Goal: Task Accomplishment & Management: Manage account settings

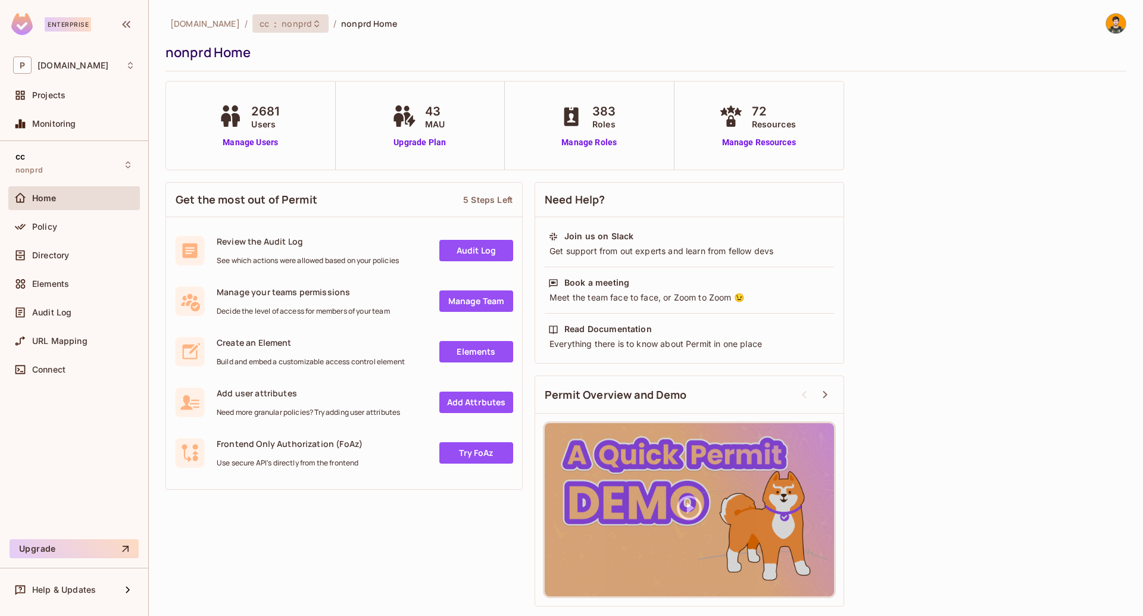
click at [312, 26] on icon at bounding box center [317, 24] width 10 height 10
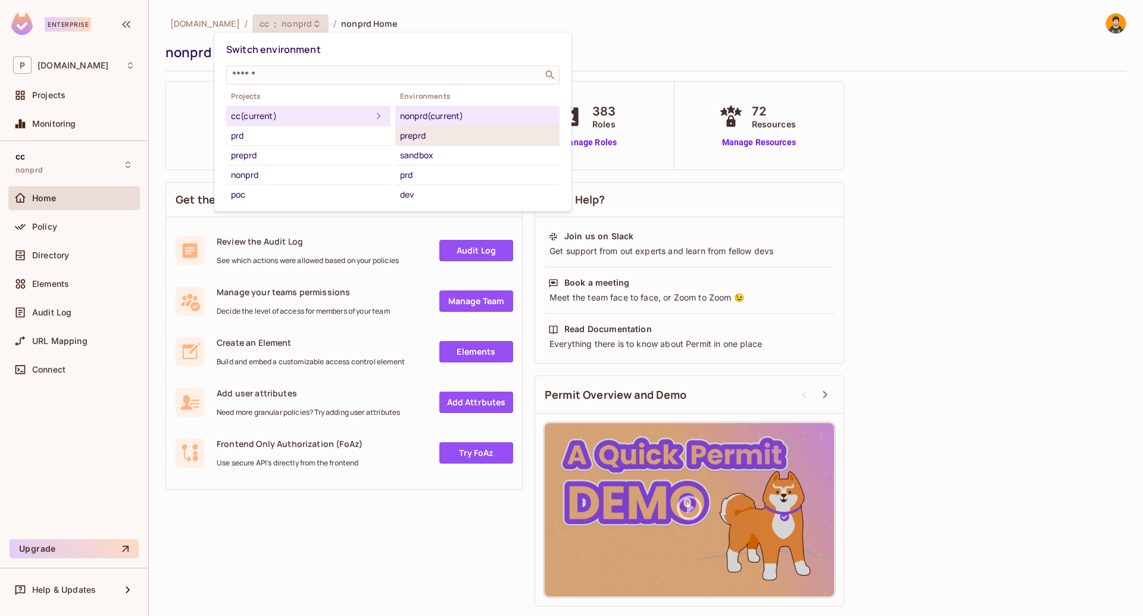
click at [423, 131] on div "preprd" at bounding box center [477, 136] width 155 height 14
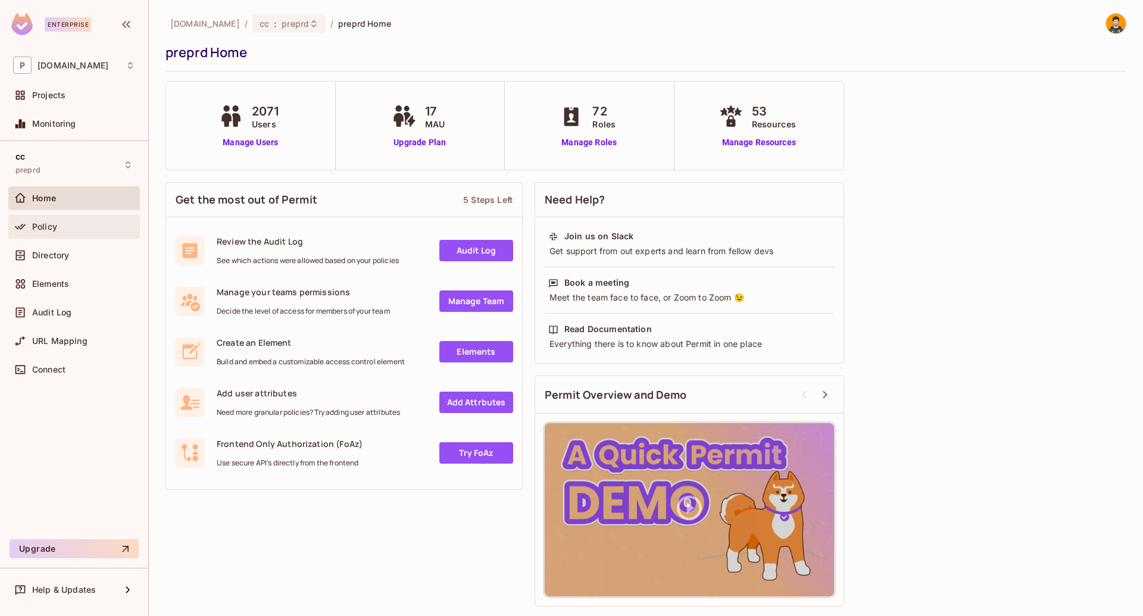
click at [65, 228] on div "Policy" at bounding box center [83, 227] width 103 height 10
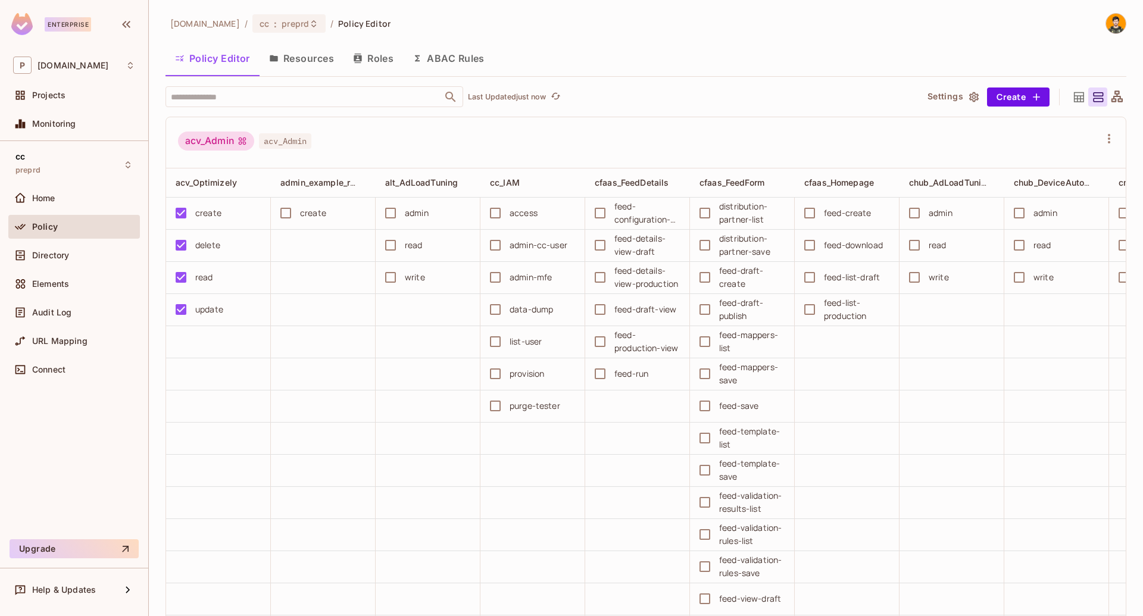
click at [71, 230] on div "Policy" at bounding box center [83, 227] width 103 height 10
click at [65, 255] on span "Directory" at bounding box center [50, 256] width 37 height 10
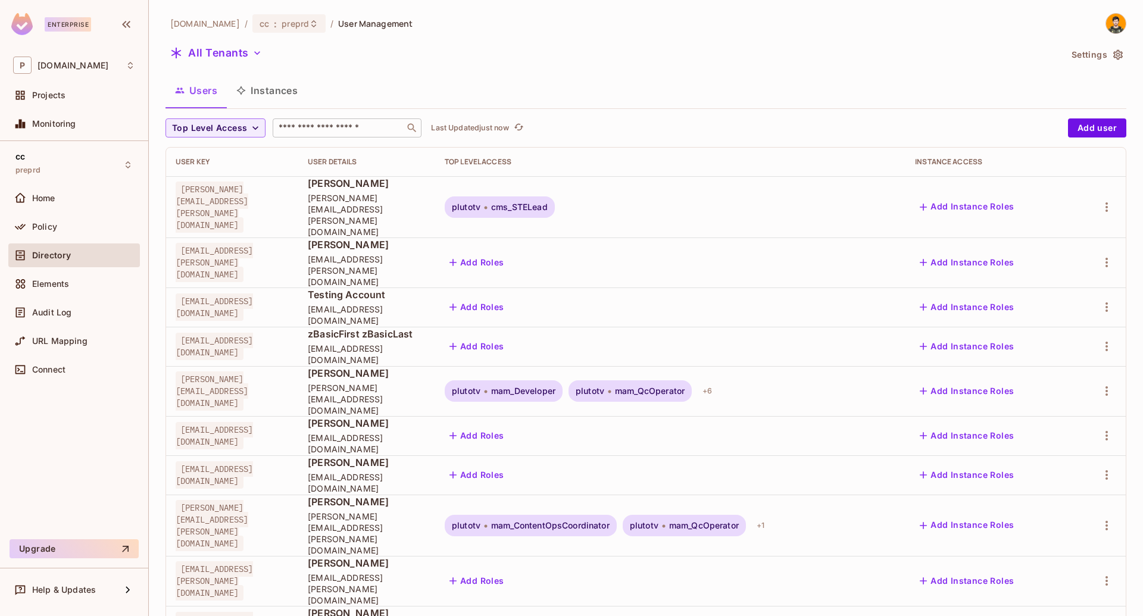
click at [347, 124] on input "text" at bounding box center [338, 128] width 125 height 12
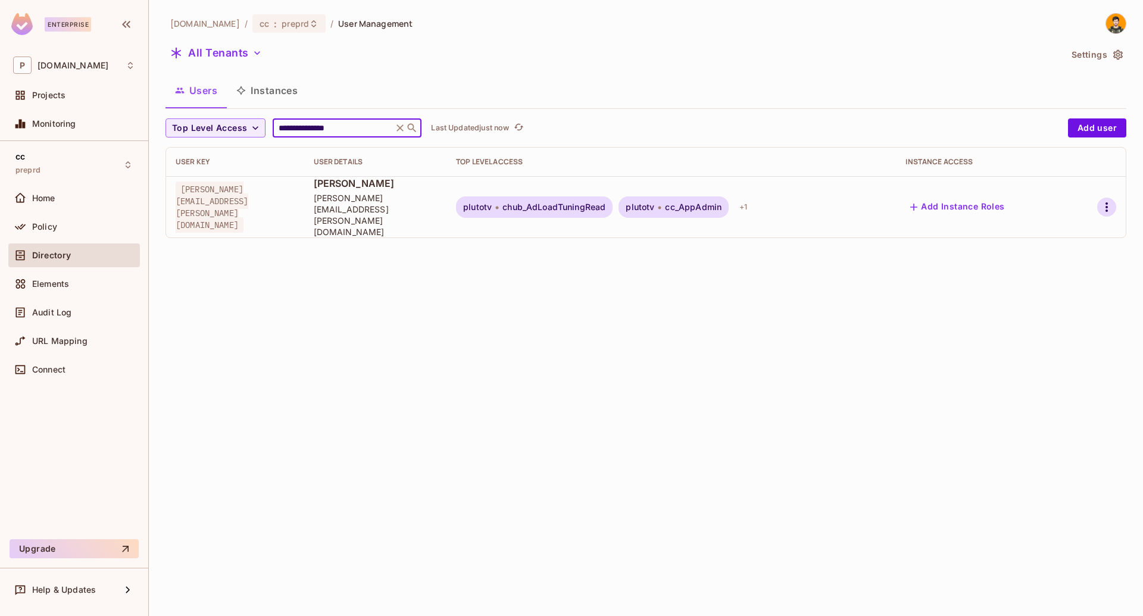
type input "**********"
click at [1101, 200] on icon "button" at bounding box center [1106, 207] width 14 height 14
click at [1062, 273] on div "Edit Attributes" at bounding box center [1059, 276] width 59 height 12
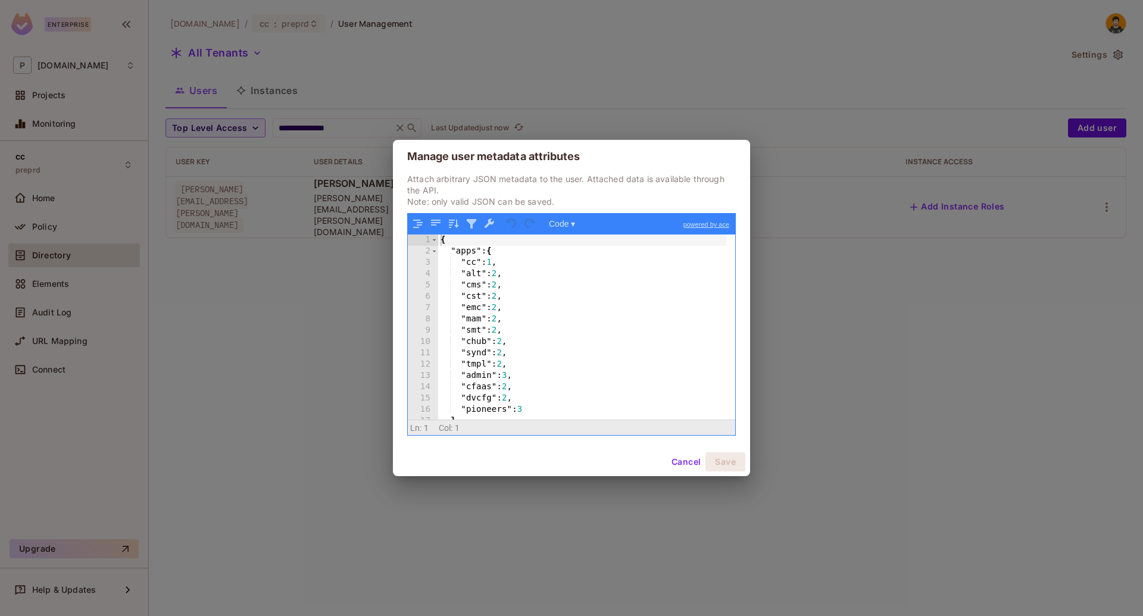
click at [512, 263] on div "{ "apps" : { "cc" : 1 , "alt" : 2 , "cms" : 2 , "cst" : 2 , "emc" : 2 , "mam" :…" at bounding box center [582, 338] width 288 height 208
click at [543, 287] on div "{ "apps" : { "cc" : 1 , "alt" : 2 , "cms" : 2 , "cst" : 2 , "emc" : 2 , "mam" :…" at bounding box center [582, 338] width 288 height 208
click at [534, 330] on div "{ "apps" : { "cc" : 1 , "alt" : 2 , "cms" : 2 , "cst" : 2 , "emc" : 2 , "mam" :…" at bounding box center [582, 338] width 288 height 208
click at [480, 374] on div "{ "apps" : { "cc" : 1 , "alt" : 2 , "cms" : 2 , "cst" : 2 , "emc" : 2 , "mam" :…" at bounding box center [582, 338] width 288 height 208
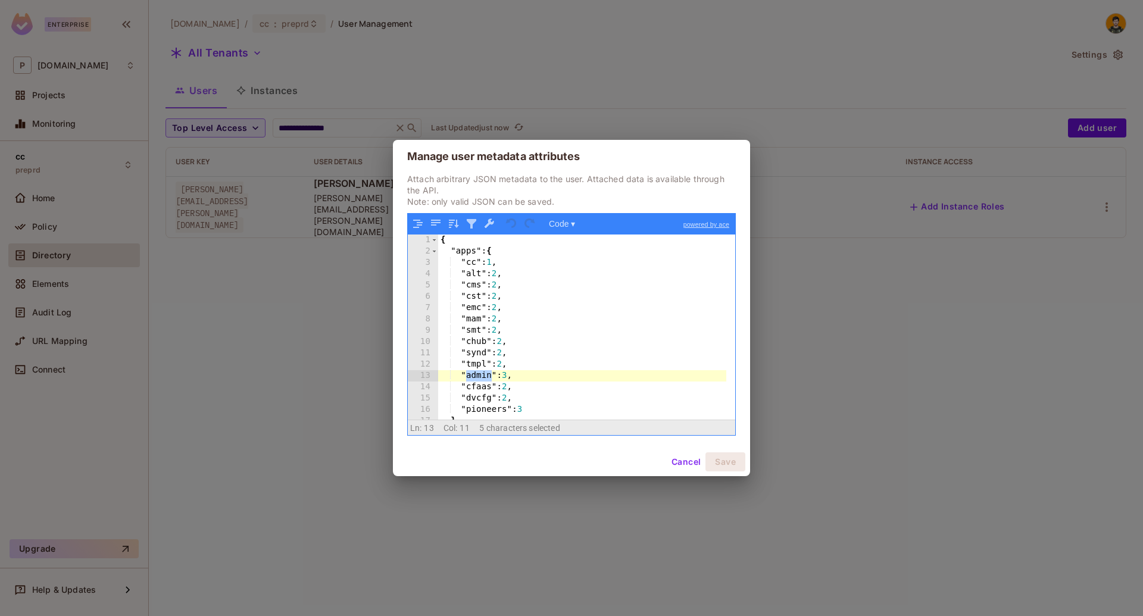
click at [515, 371] on div "{ "apps" : { "cc" : 1 , "alt" : 2 , "cms" : 2 , "cst" : 2 , "emc" : 2 , "mam" :…" at bounding box center [582, 338] width 288 height 208
click at [531, 286] on div "{ "apps" : { "cc" : 1 , "alt" : 2 , "cms" : 2 , "cst" : 2 , "emc" : 2 , "mam" :…" at bounding box center [582, 338] width 288 height 208
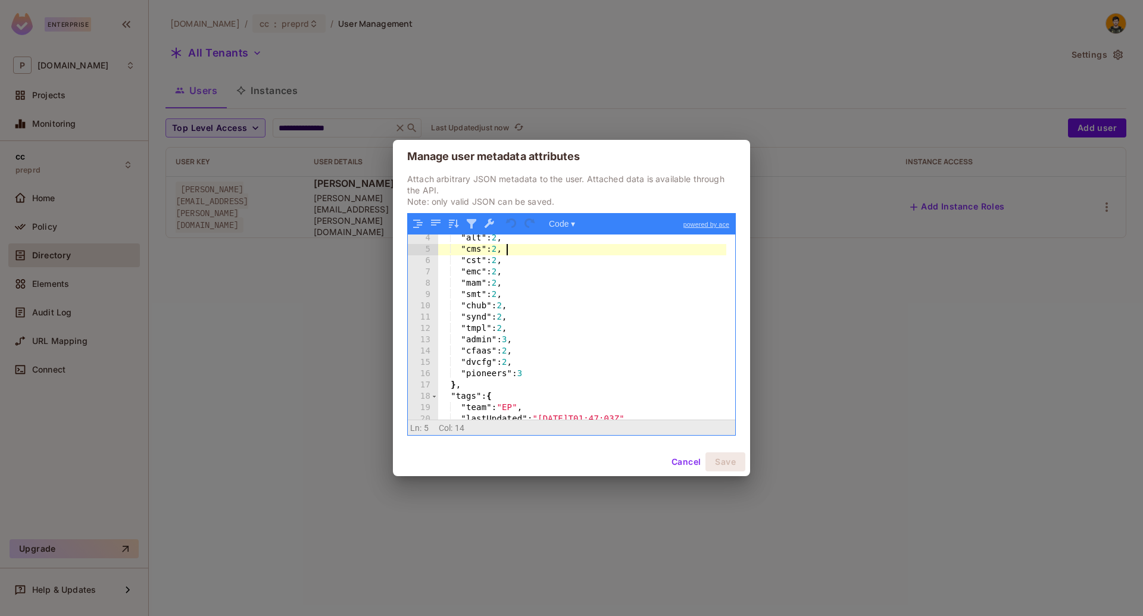
scroll to position [36, 0]
click at [474, 345] on div ""alt" : 2 , "cms" : 2 , "cst" : 2 , "emc" : 2 , "mam" : 2 , "smt" : 2 , "chub" …" at bounding box center [582, 337] width 288 height 208
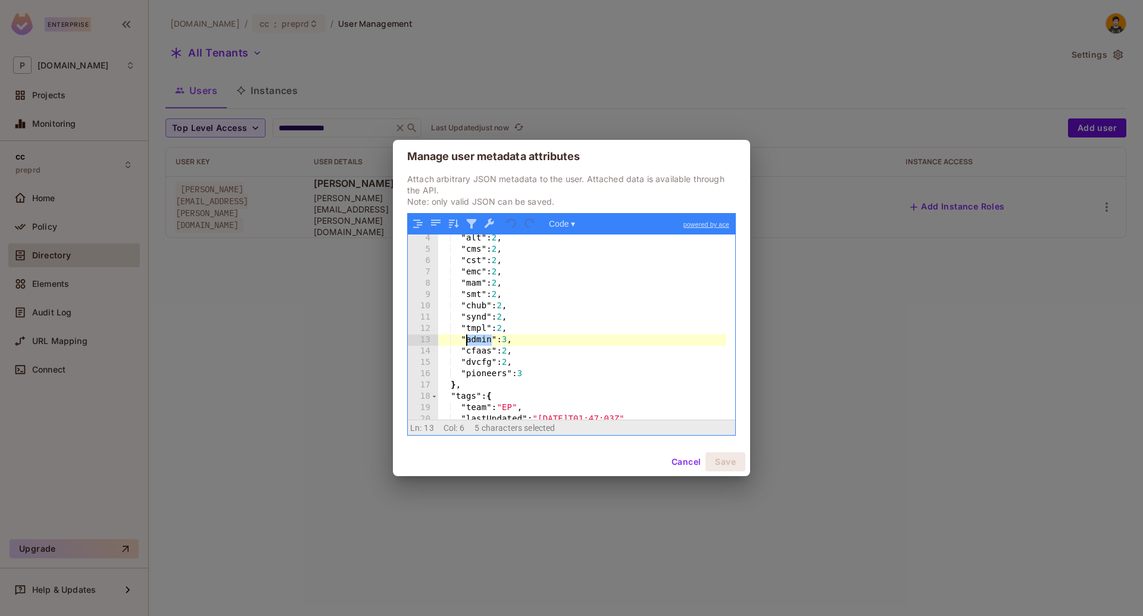
click at [474, 345] on div ""alt" : 2 , "cms" : 2 , "cst" : 2 , "emc" : 2 , "mam" : 2 , "smt" : 2 , "chub" …" at bounding box center [582, 337] width 288 height 208
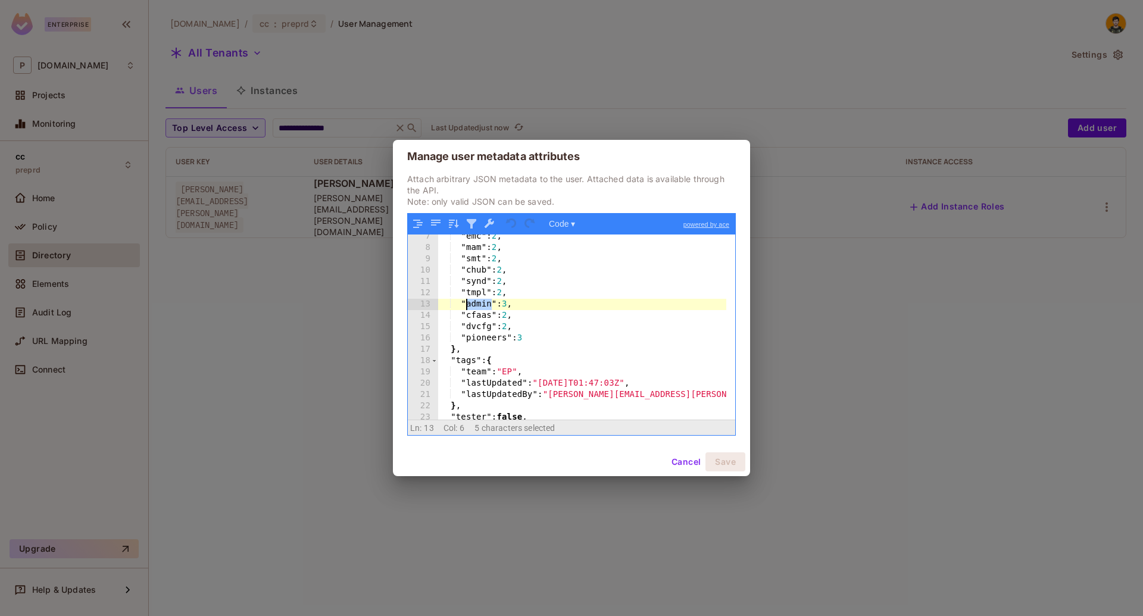
scroll to position [98, 0]
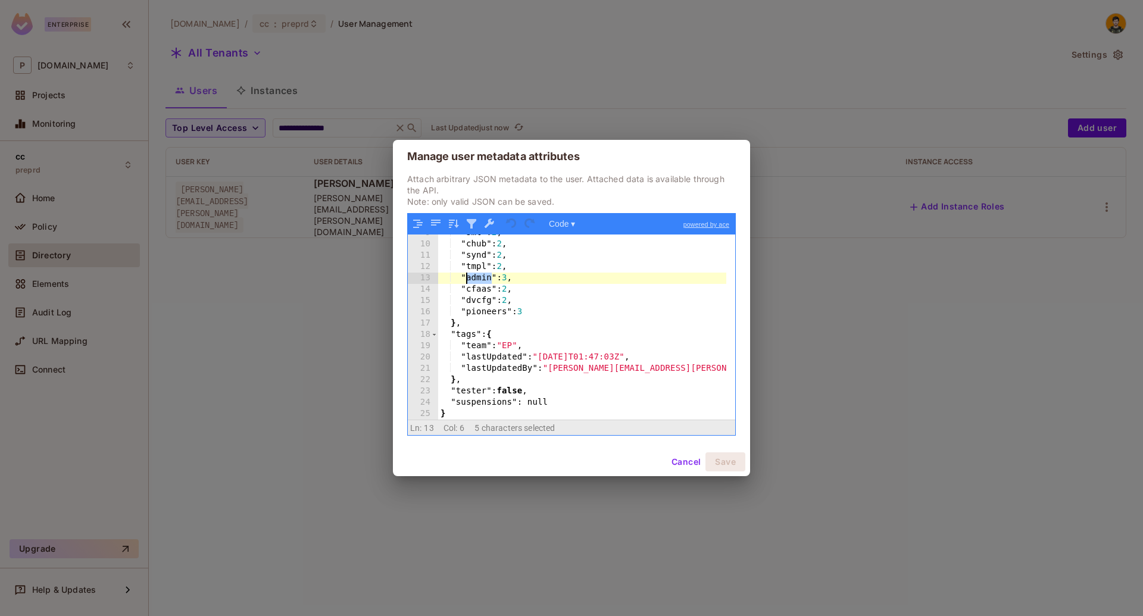
click at [686, 460] on button "Cancel" at bounding box center [685, 461] width 39 height 19
